Goal: Check status: Check status

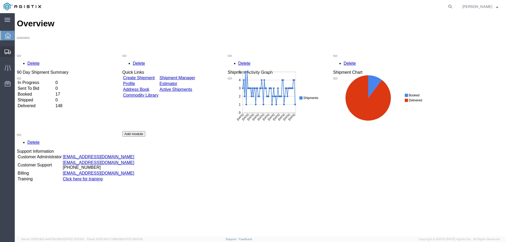
click at [9, 49] on div at bounding box center [7, 51] width 15 height 11
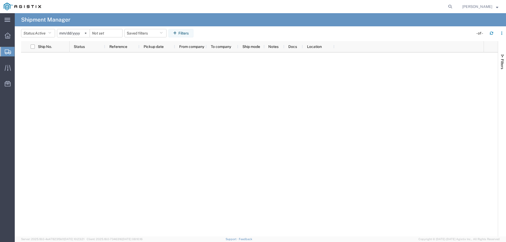
click at [0, 0] on span "Shipment Manager" at bounding box center [0, 0] width 0 height 0
click at [40, 31] on span "Active" at bounding box center [40, 33] width 11 height 4
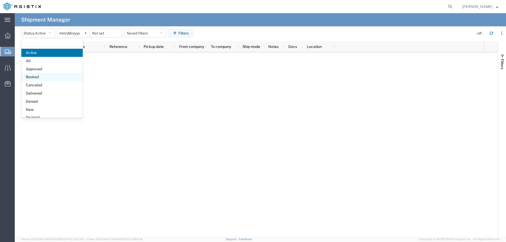
click at [41, 74] on span "Booked" at bounding box center [51, 77] width 61 height 8
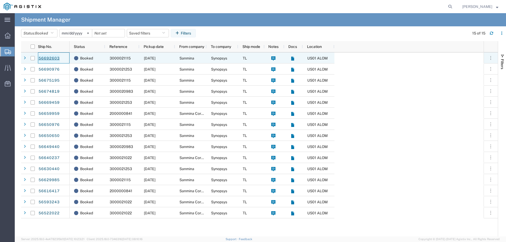
click at [53, 58] on link "56692603" at bounding box center [49, 58] width 22 height 8
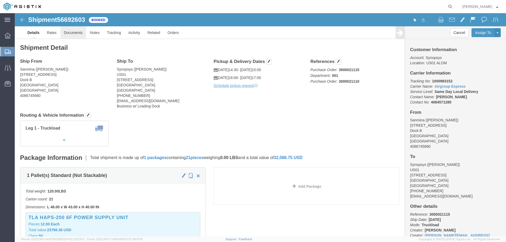
click link "Documents"
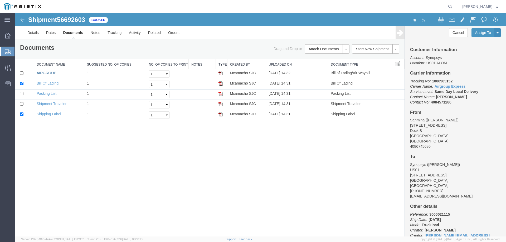
drag, startPoint x: 43, startPoint y: 72, endPoint x: 420, endPoint y: 27, distance: 379.7
click at [43, 72] on link "AIRGROUP" at bounding box center [47, 73] width 20 height 4
